Goal: Navigation & Orientation: Understand site structure

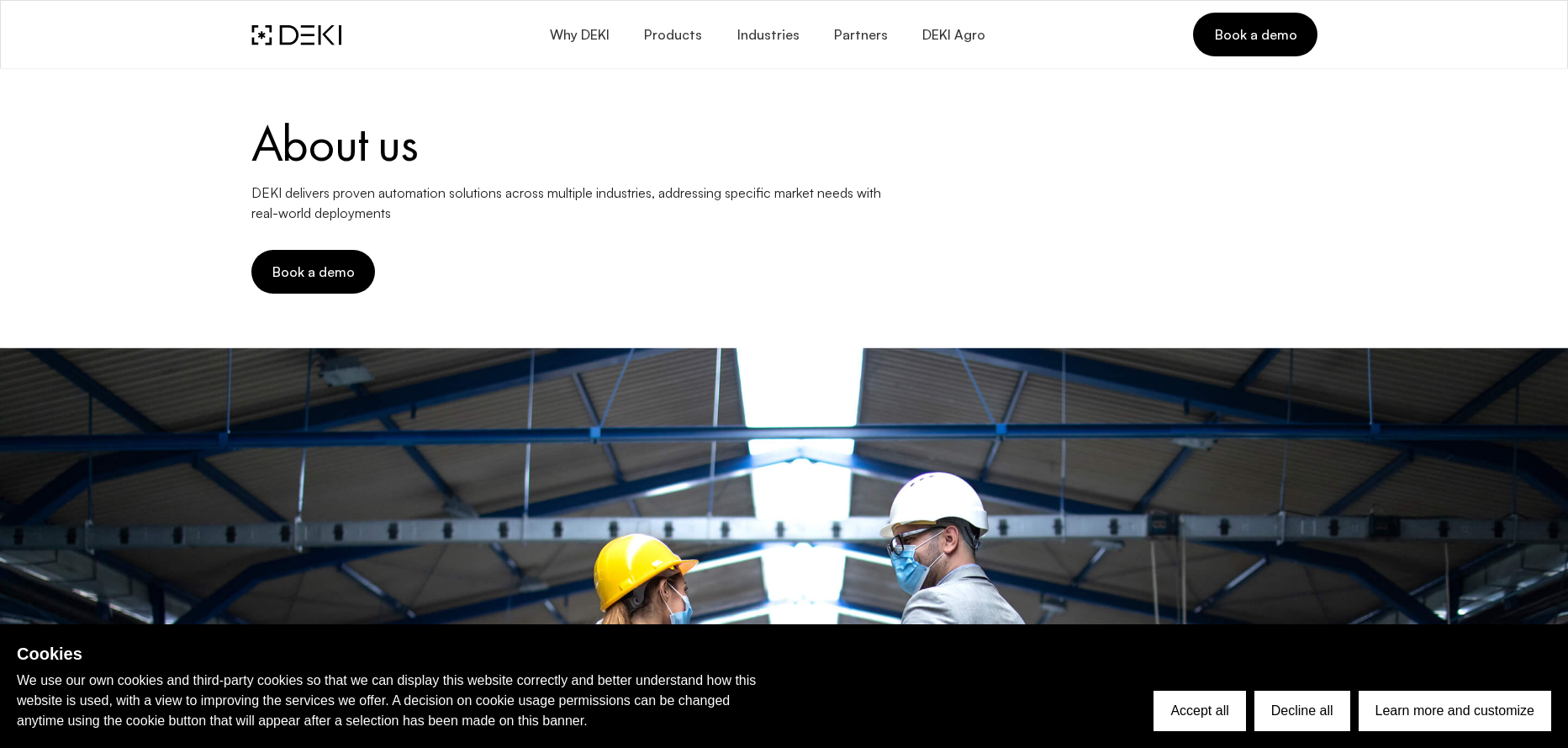
click at [685, 32] on span "Products" at bounding box center [672, 35] width 59 height 16
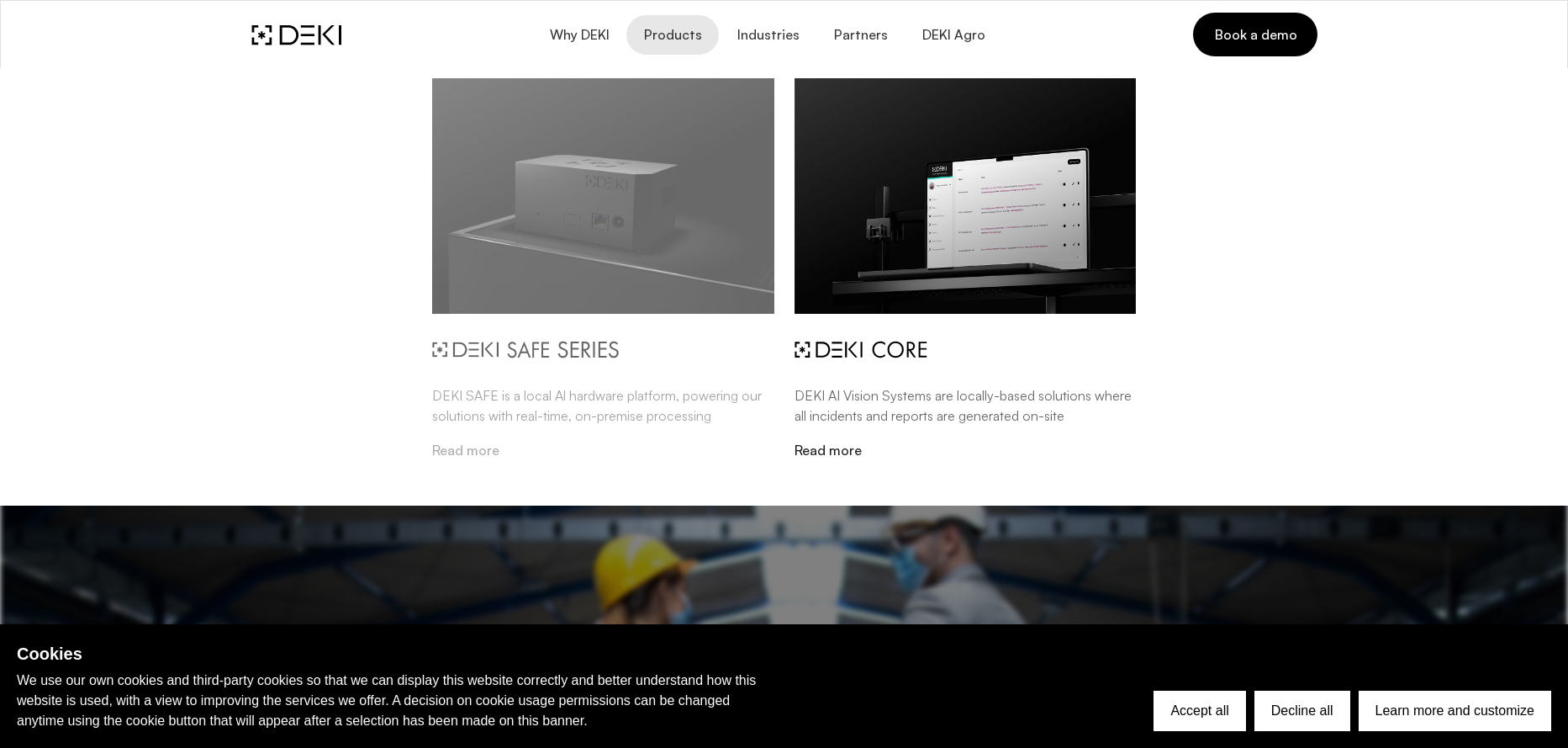
click at [612, 249] on img at bounding box center [603, 195] width 342 height 236
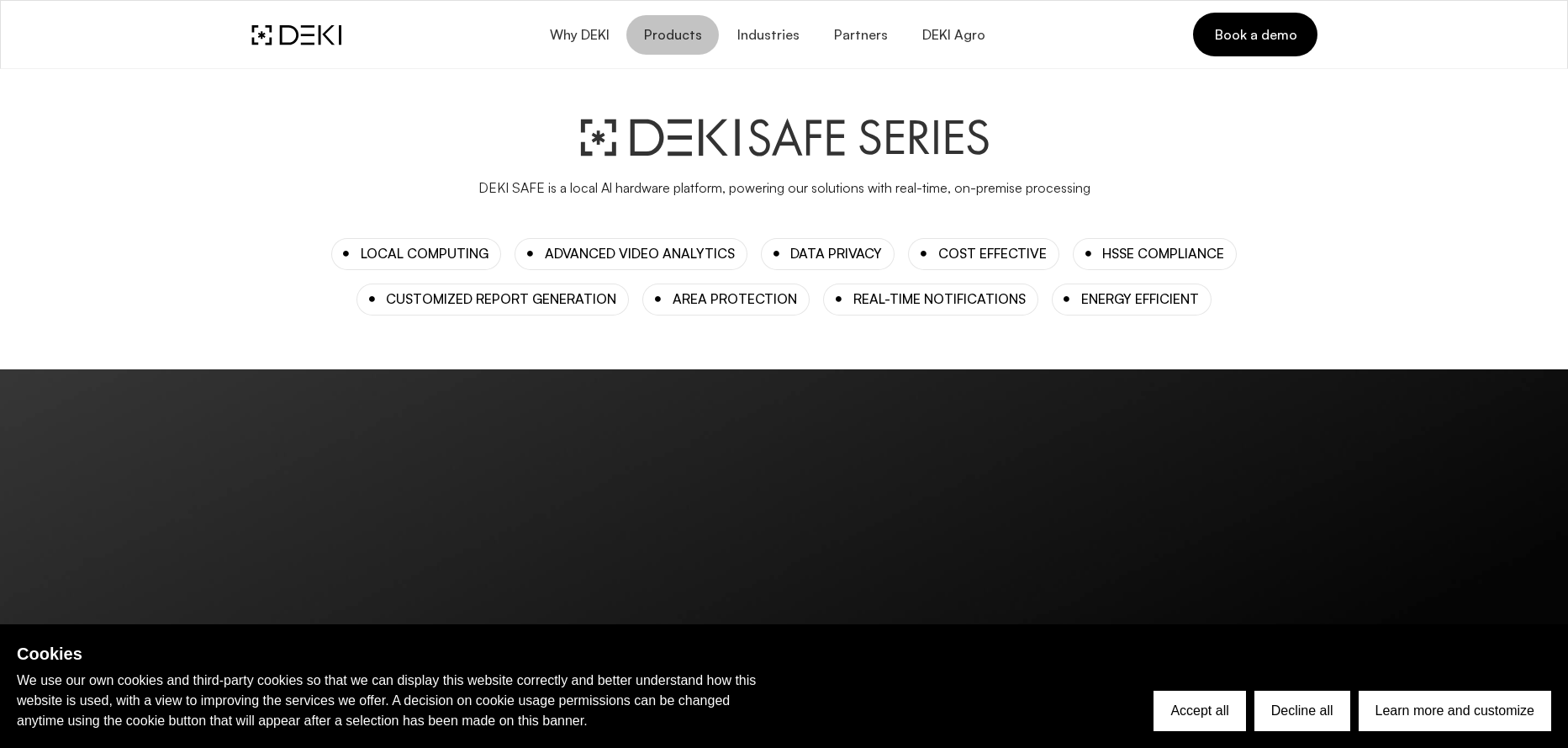
click at [689, 36] on span "Products" at bounding box center [672, 35] width 59 height 16
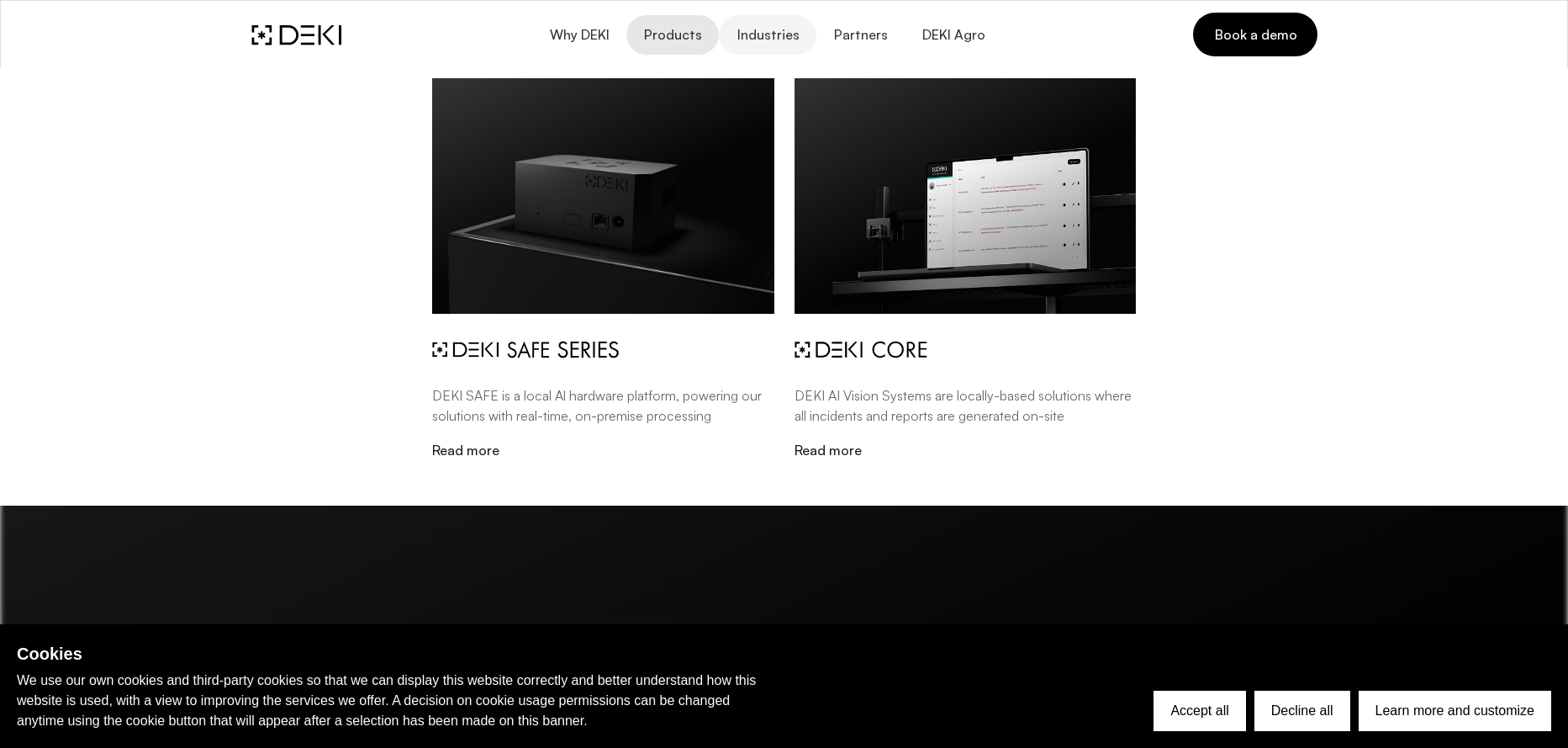
click at [761, 41] on span "Industries" at bounding box center [768, 35] width 63 height 16
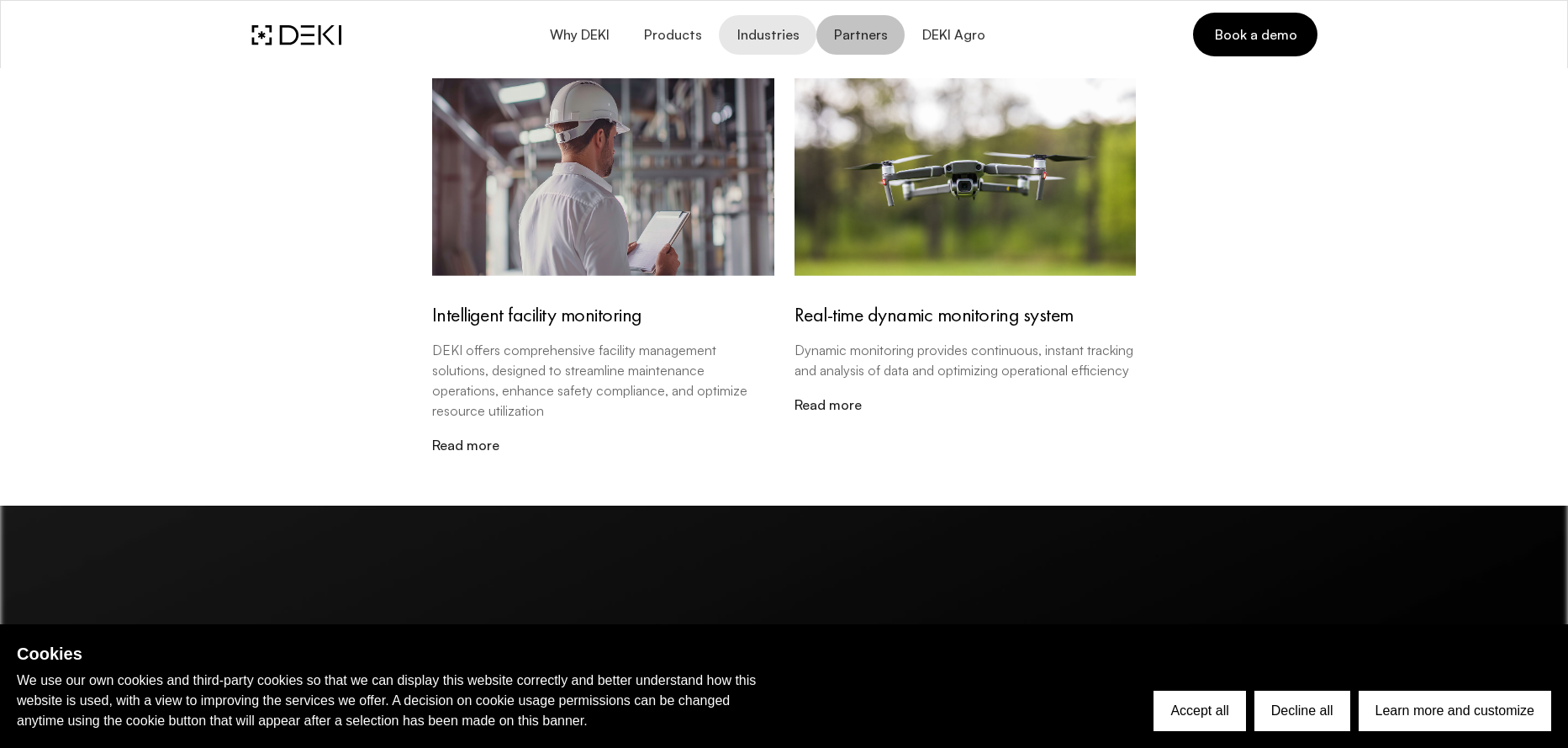
click at [852, 32] on span "Partners" at bounding box center [861, 35] width 54 height 16
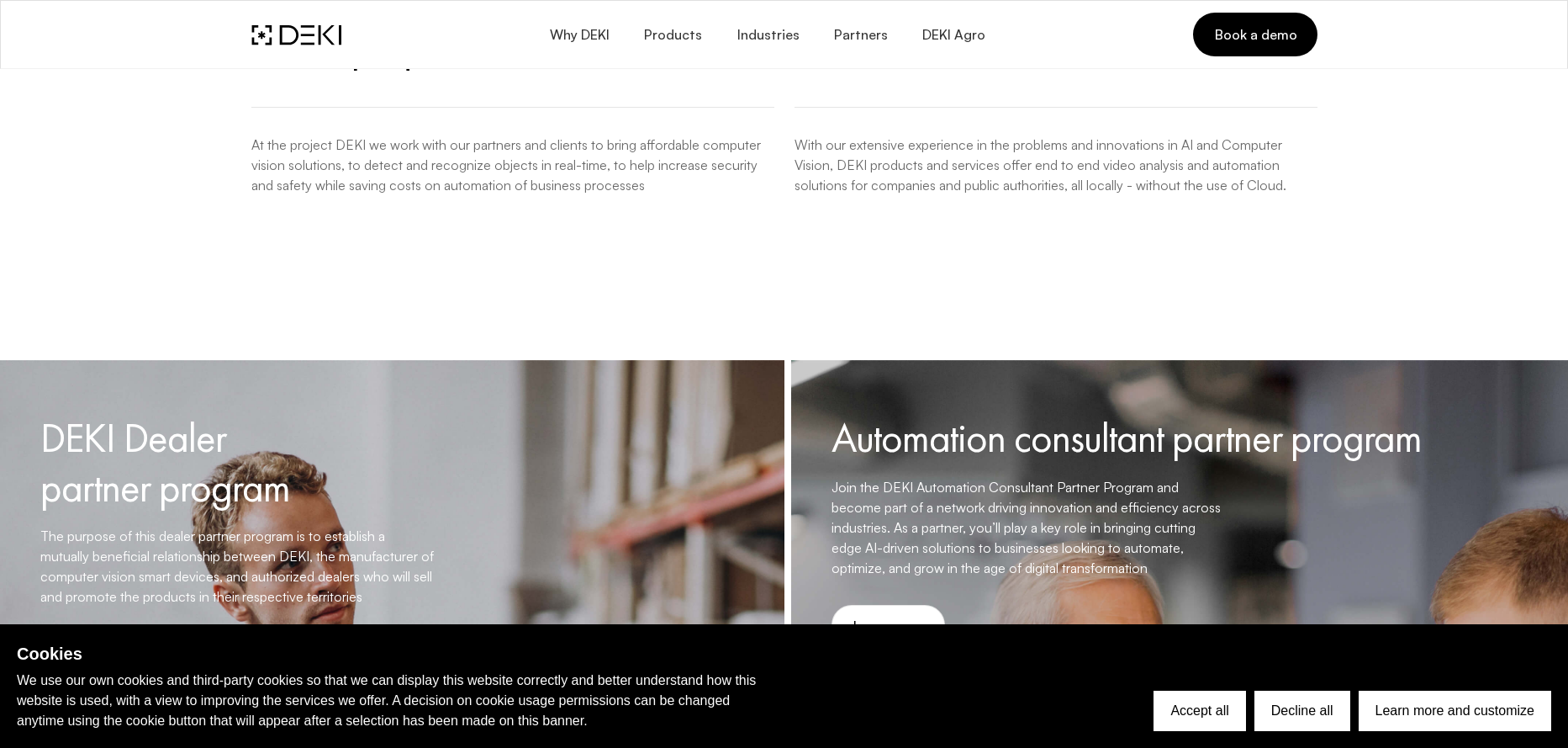
scroll to position [474, 0]
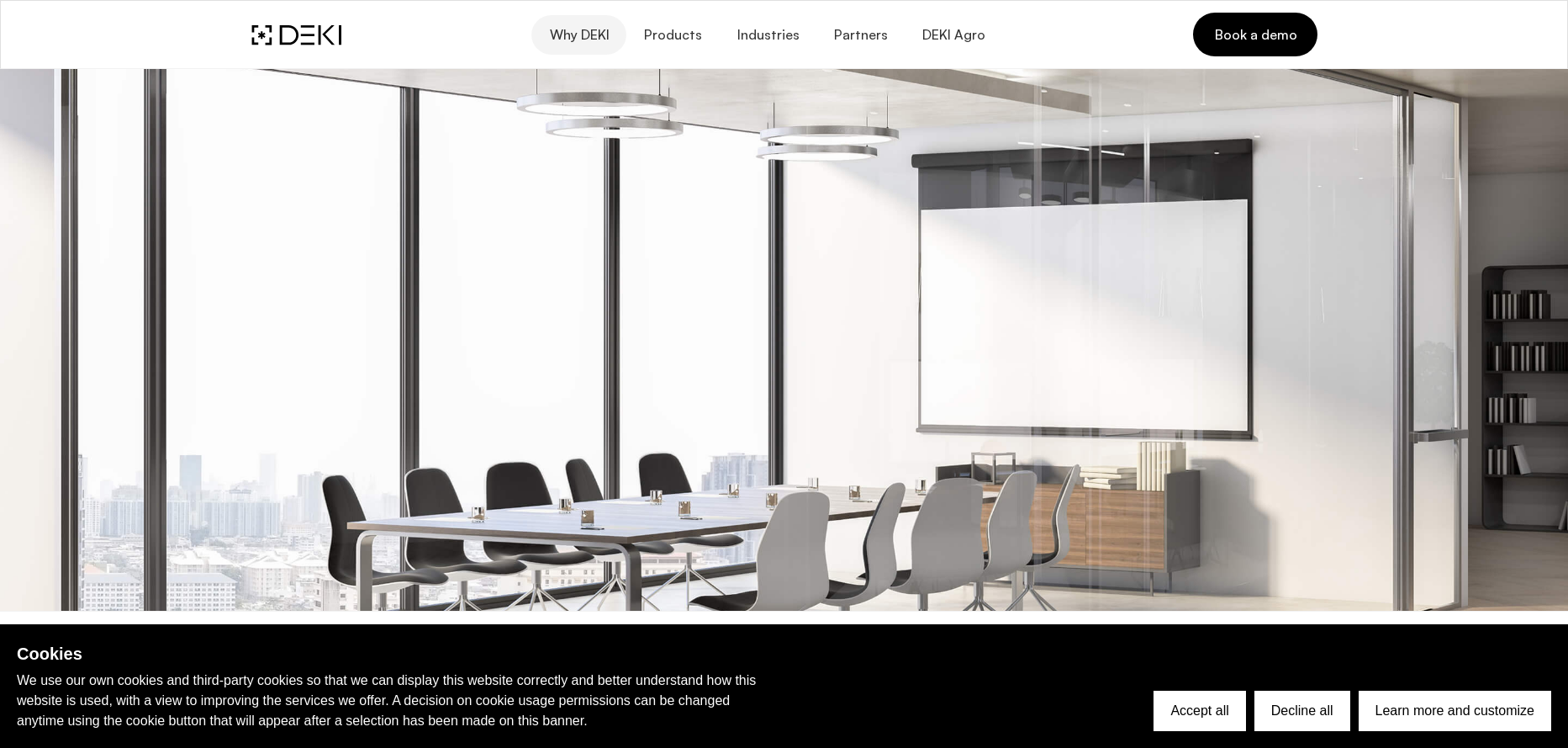
click at [588, 36] on span "Why DEKI" at bounding box center [578, 35] width 60 height 16
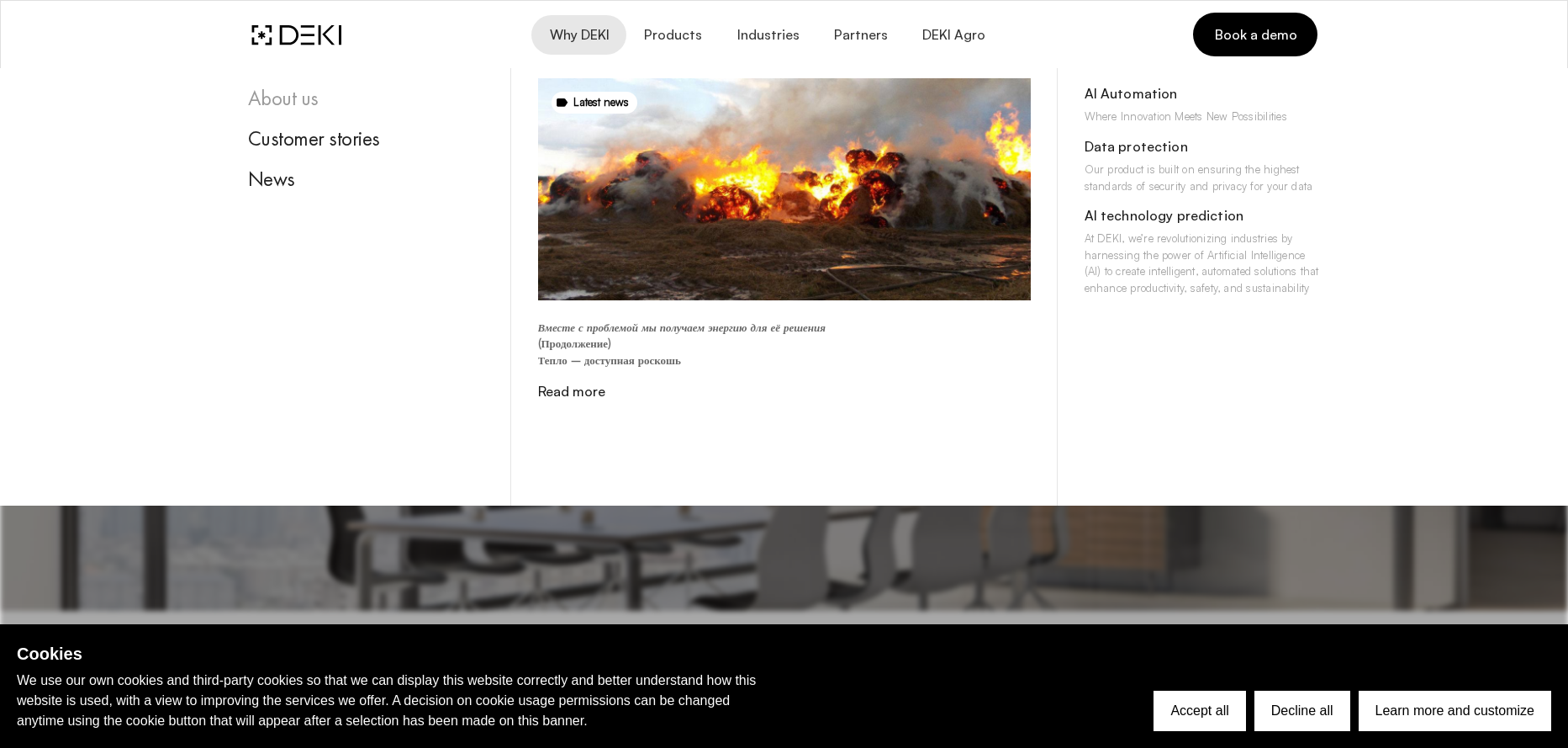
click at [331, 102] on div "About us" at bounding box center [366, 98] width 236 height 25
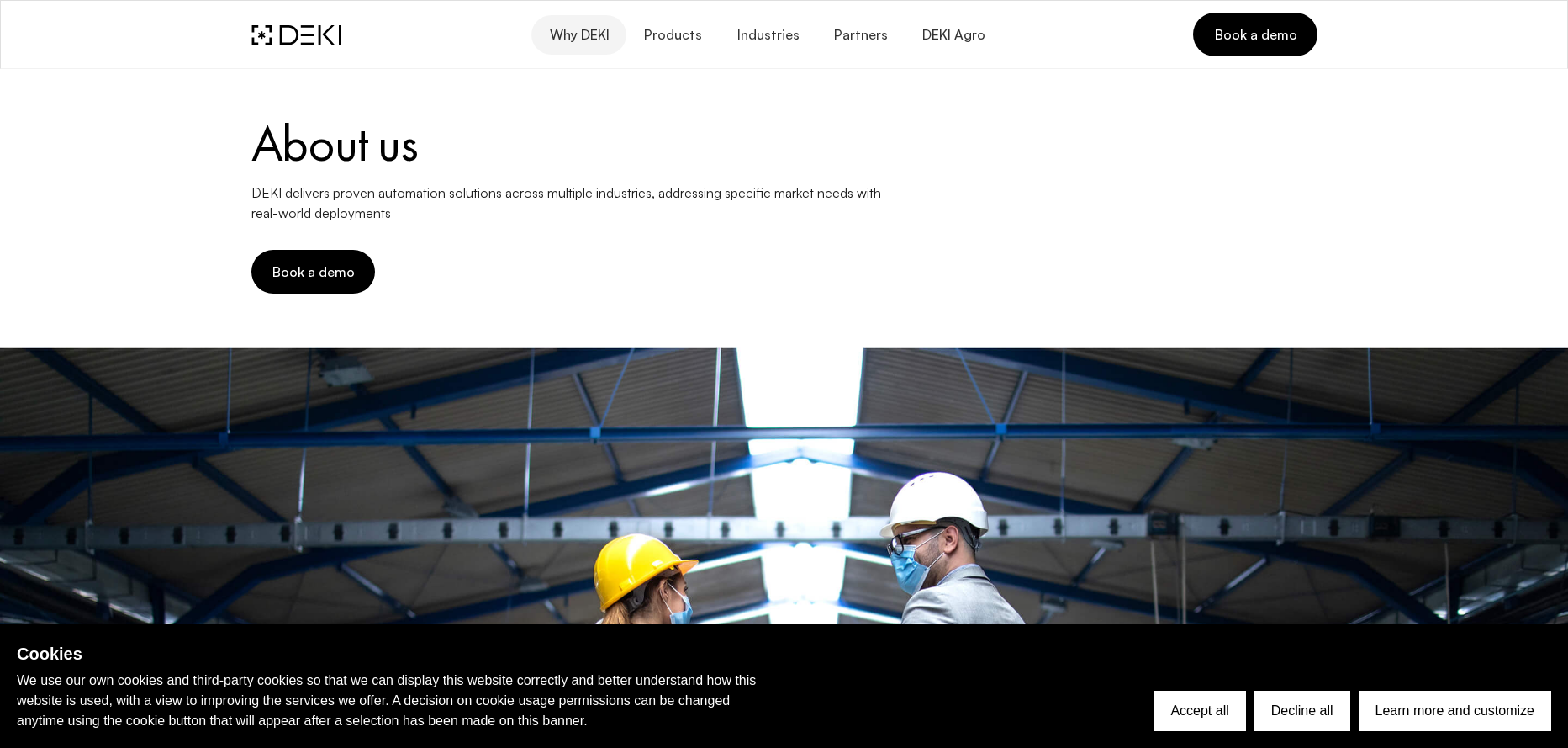
click at [608, 32] on span "Why DEKI" at bounding box center [578, 35] width 60 height 16
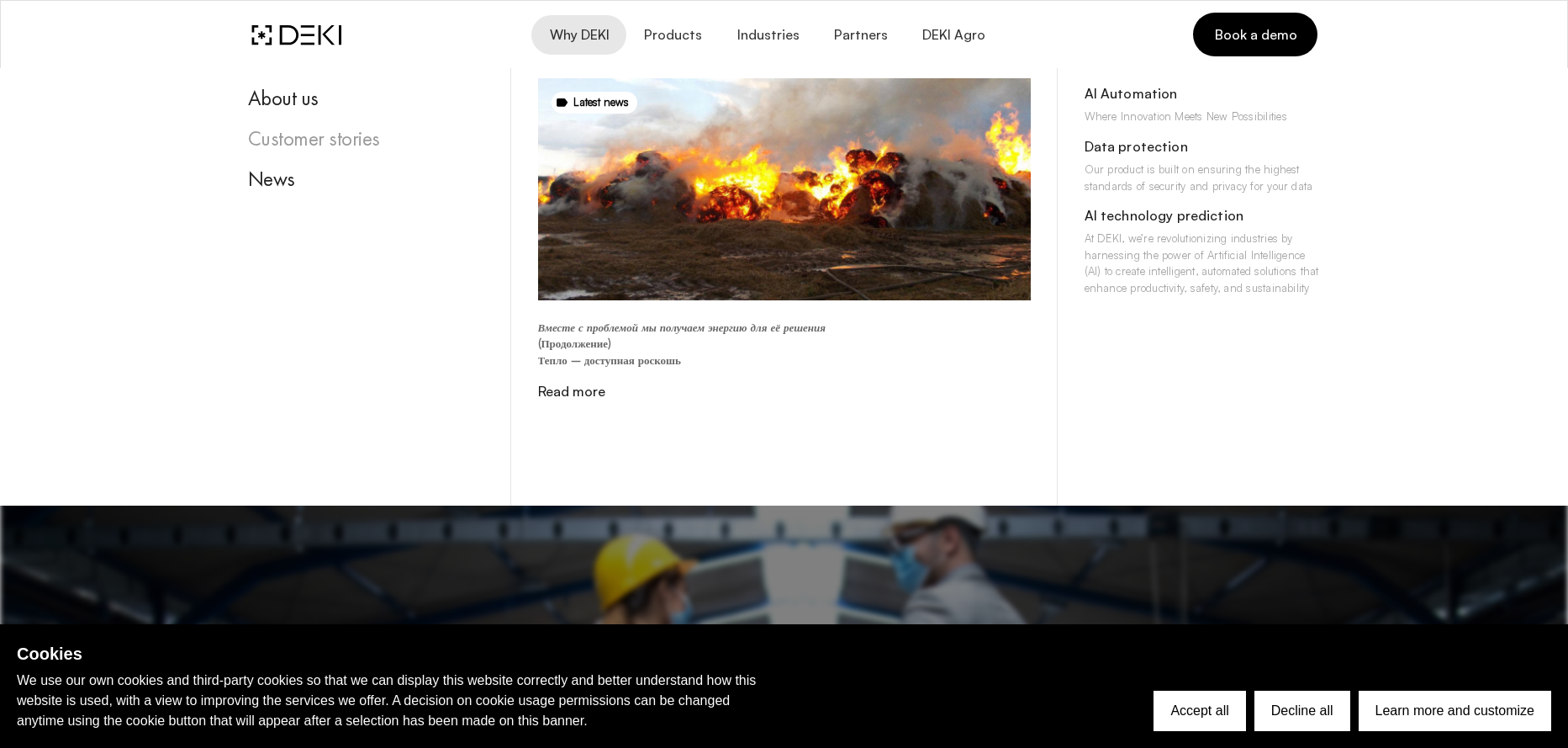
click at [315, 144] on div "Customer stories" at bounding box center [366, 138] width 236 height 25
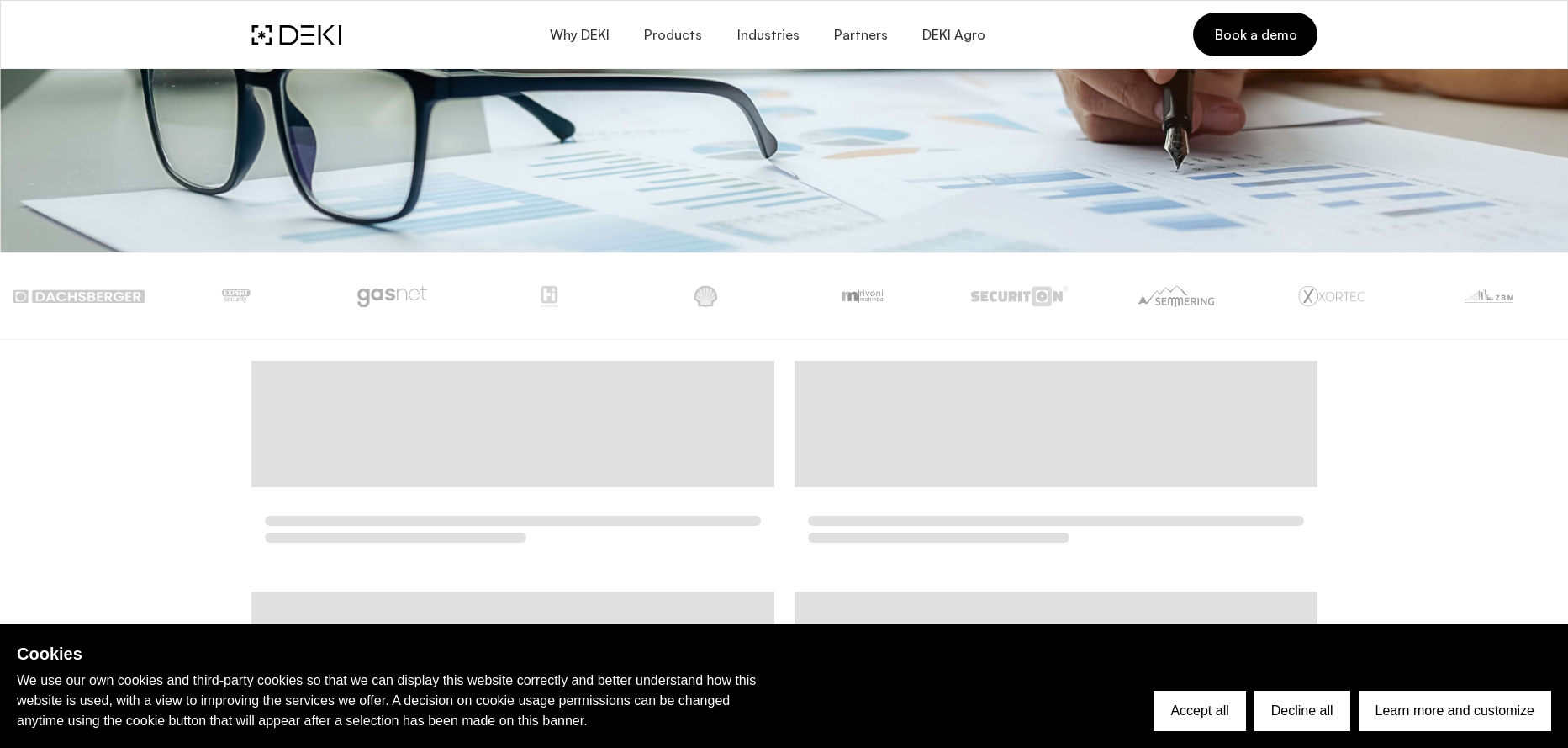
scroll to position [1413, 0]
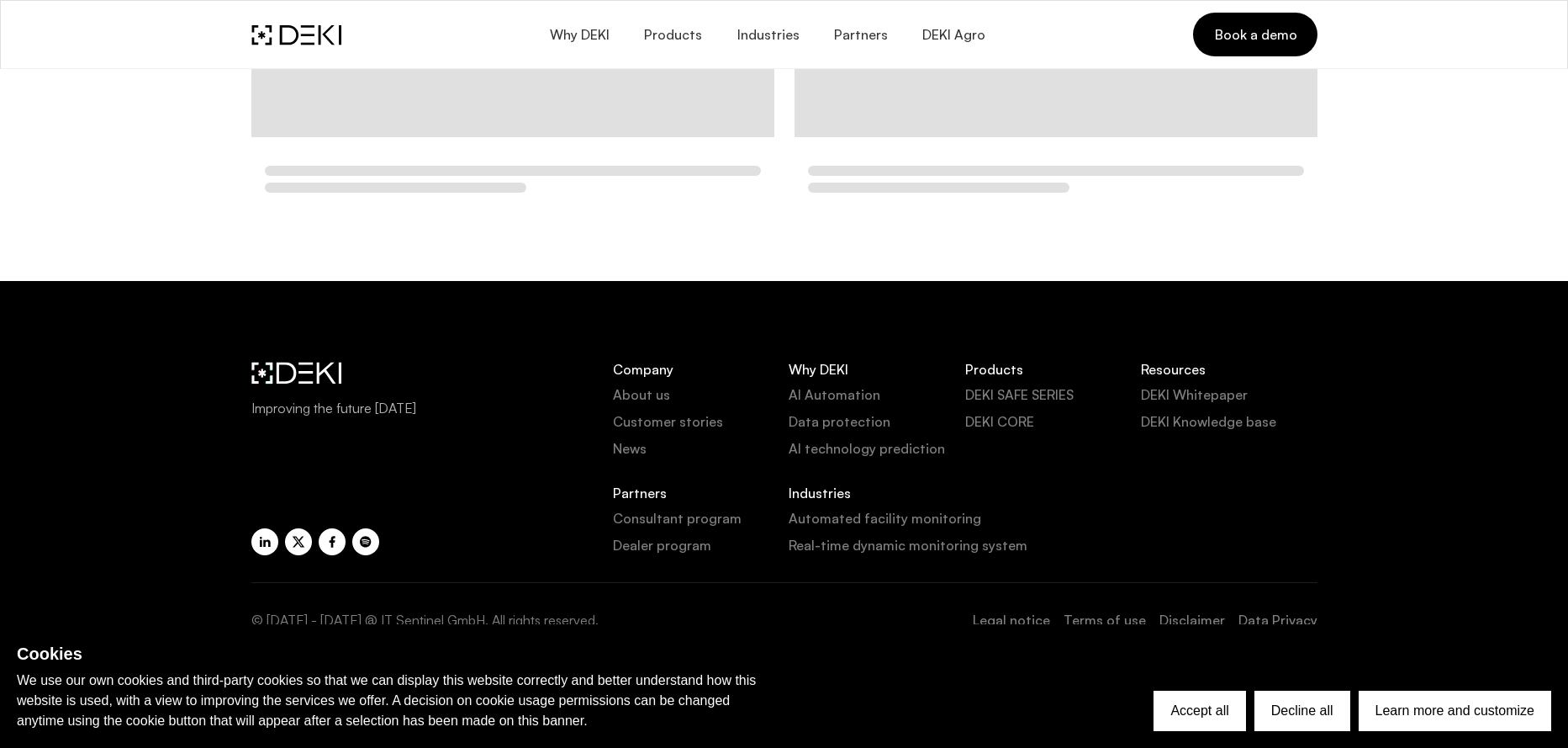
click at [679, 554] on link "Dealer program" at bounding box center [700, 545] width 176 height 20
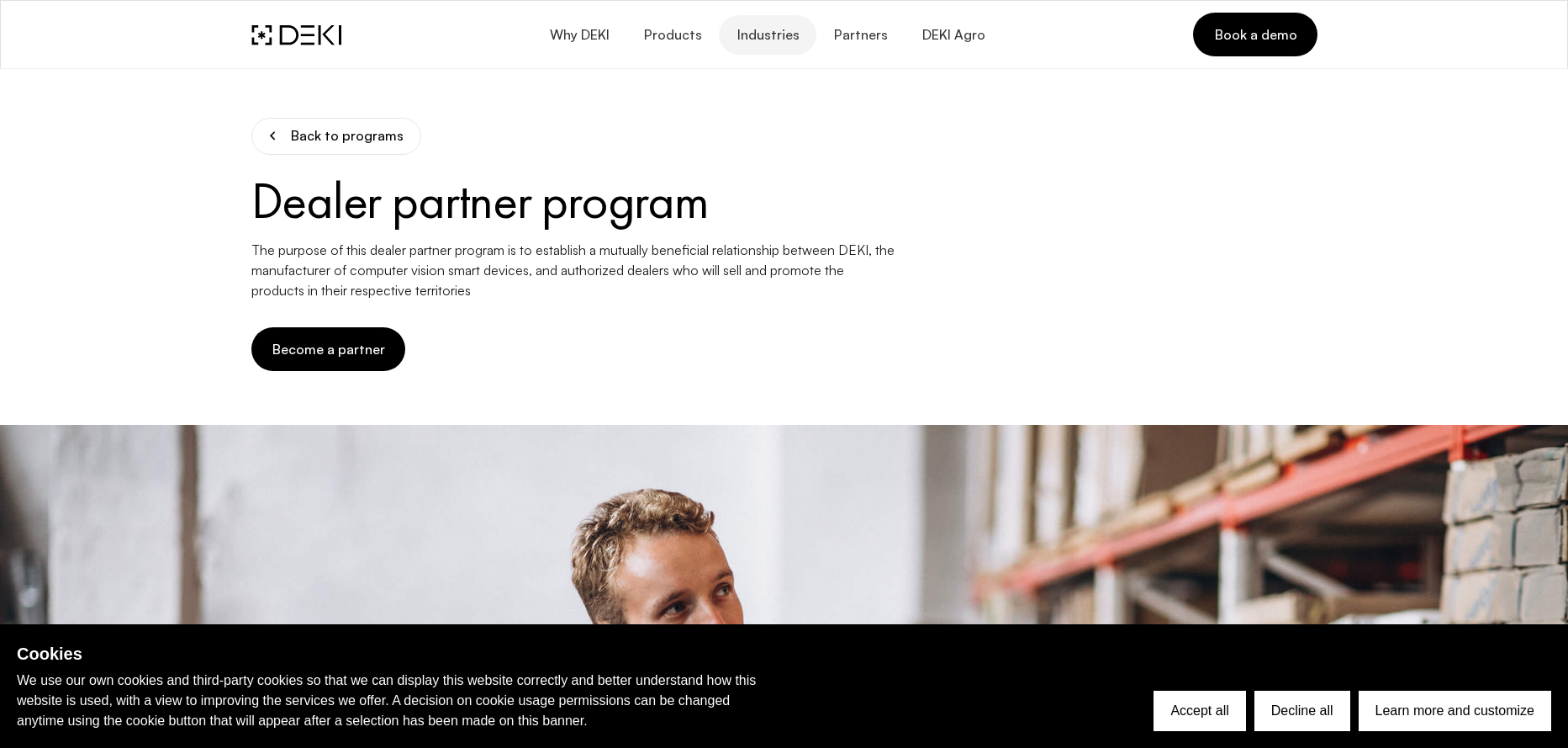
click at [779, 36] on span "Industries" at bounding box center [768, 35] width 63 height 16
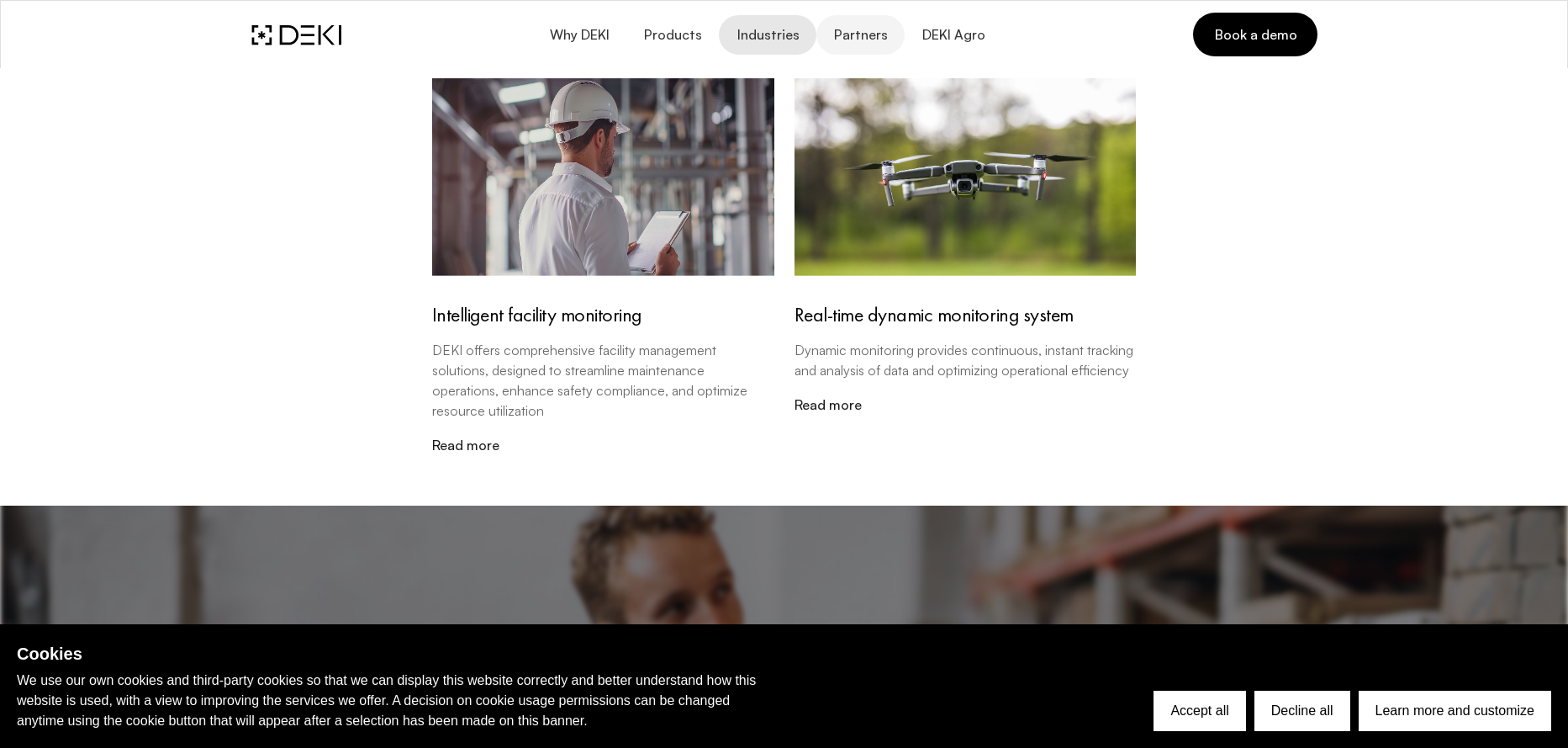
click at [843, 36] on span "Partners" at bounding box center [861, 35] width 54 height 16
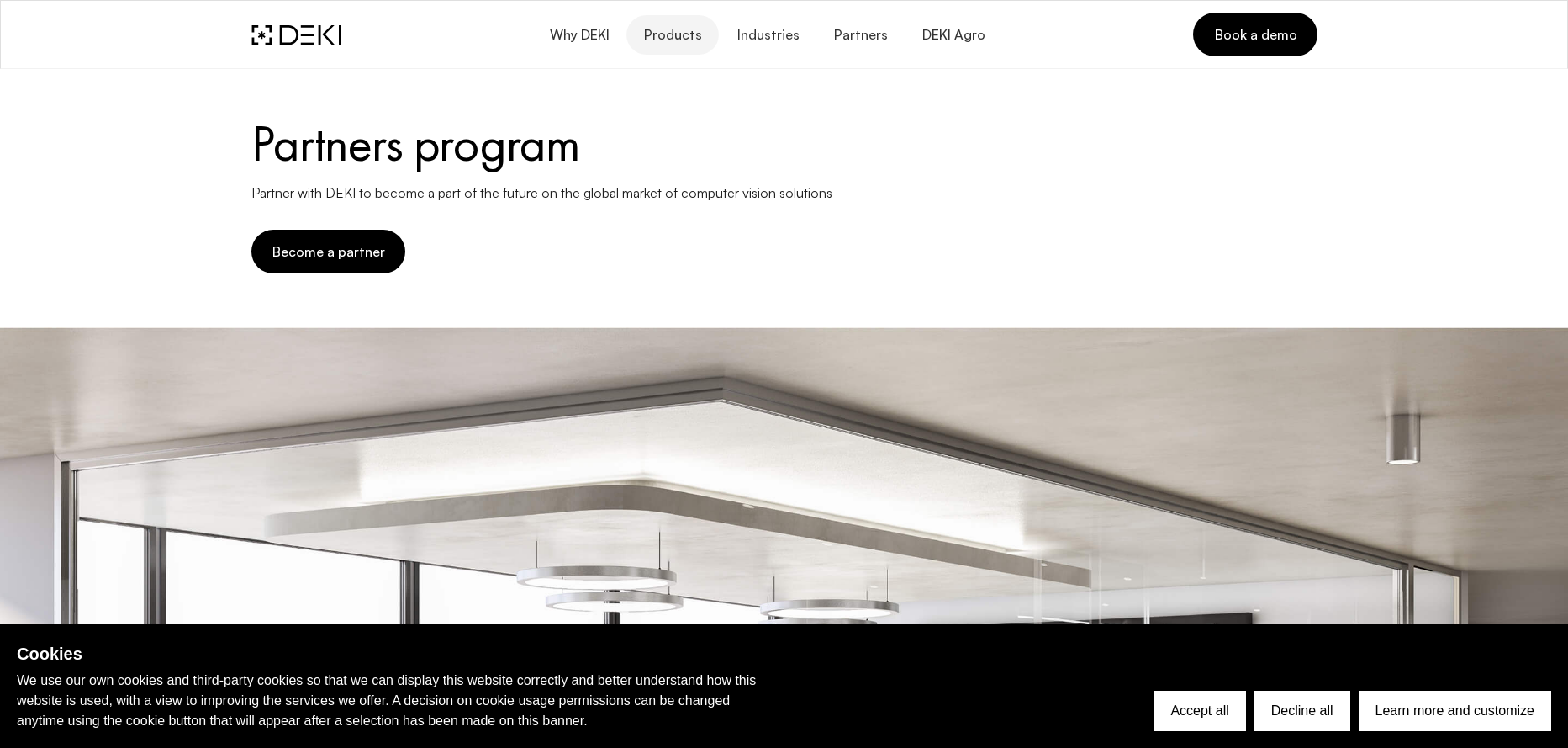
click at [695, 26] on button "Products" at bounding box center [673, 34] width 93 height 39
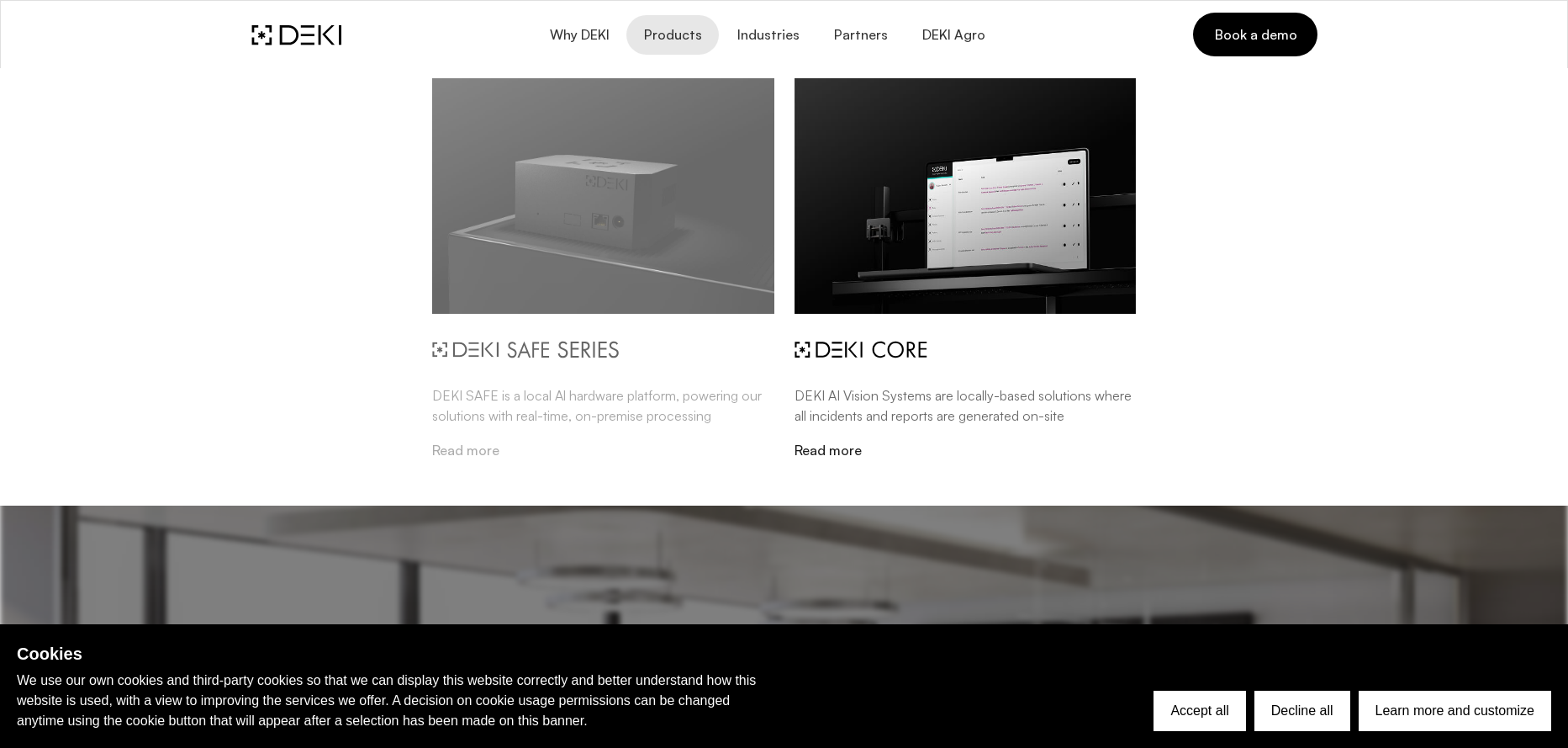
click at [667, 253] on img at bounding box center [603, 195] width 342 height 236
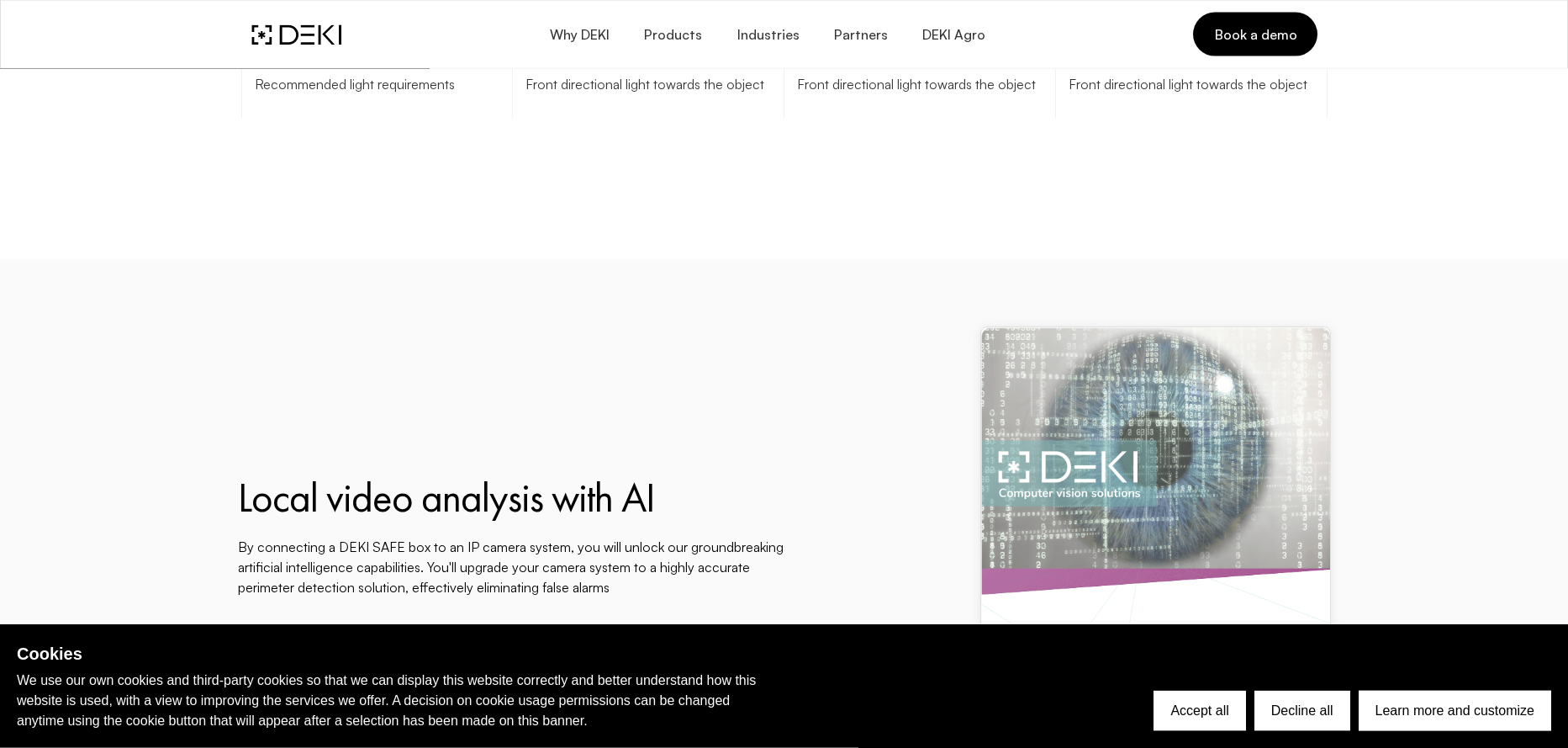
scroll to position [6502, 0]
